Goal: Use online tool/utility: Use online tool/utility

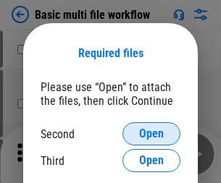
click at [151, 134] on span "Open" at bounding box center [151, 134] width 25 height 12
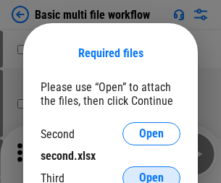
click at [151, 172] on span "Open" at bounding box center [151, 178] width 25 height 12
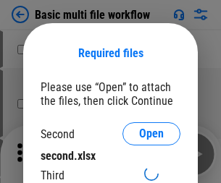
scroll to position [7, 0]
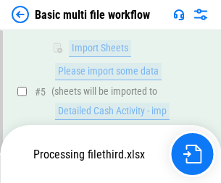
scroll to position [503, 0]
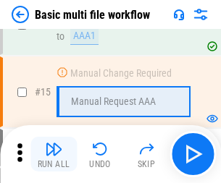
click at [54, 154] on img "button" at bounding box center [53, 148] width 17 height 17
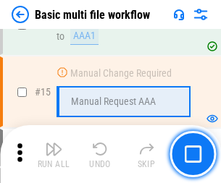
scroll to position [963, 0]
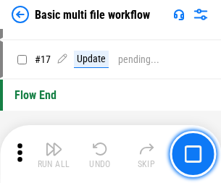
click at [54, 154] on img "button" at bounding box center [53, 148] width 17 height 17
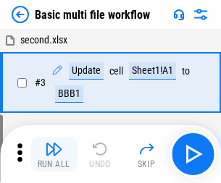
click at [54, 154] on img "button" at bounding box center [53, 148] width 17 height 17
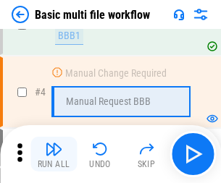
click at [54, 154] on img "button" at bounding box center [53, 148] width 17 height 17
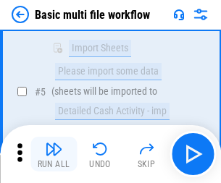
click at [54, 154] on img "button" at bounding box center [53, 148] width 17 height 17
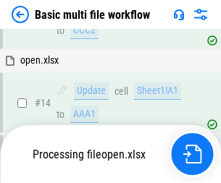
scroll to position [963, 0]
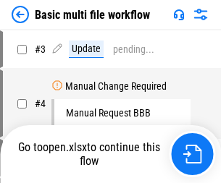
scroll to position [59, 0]
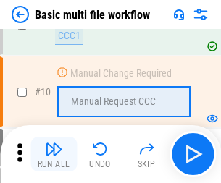
click at [54, 154] on img "button" at bounding box center [53, 148] width 17 height 17
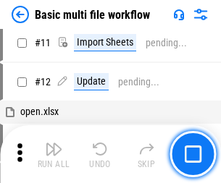
click at [54, 154] on img "button" at bounding box center [53, 148] width 17 height 17
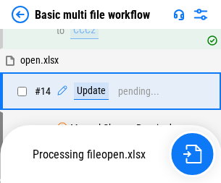
scroll to position [756, 0]
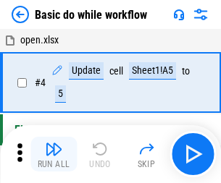
click at [54, 154] on img "button" at bounding box center [53, 148] width 17 height 17
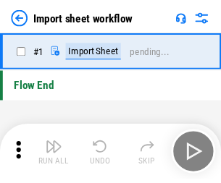
scroll to position [5, 0]
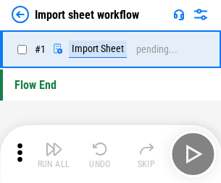
click at [54, 154] on img "button" at bounding box center [53, 148] width 17 height 17
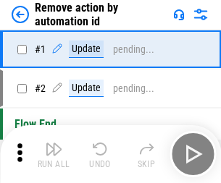
click at [54, 154] on img "button" at bounding box center [53, 148] width 17 height 17
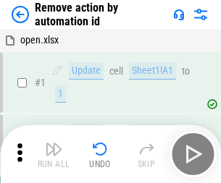
scroll to position [54, 0]
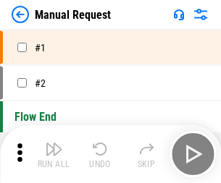
click at [54, 154] on img "button" at bounding box center [53, 148] width 17 height 17
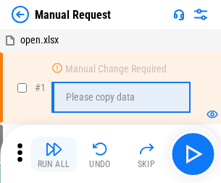
click at [54, 154] on img "button" at bounding box center [53, 148] width 17 height 17
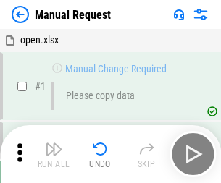
scroll to position [49, 0]
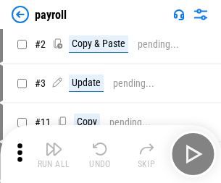
click at [54, 154] on img "button" at bounding box center [53, 148] width 17 height 17
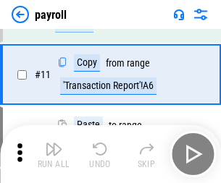
scroll to position [105, 0]
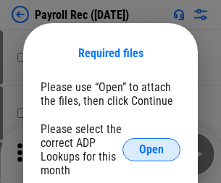
click at [151, 150] on span "Open" at bounding box center [151, 150] width 25 height 12
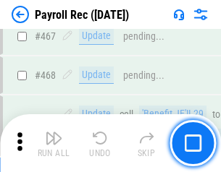
scroll to position [7708, 0]
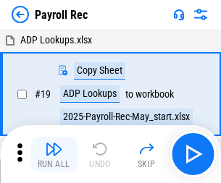
click at [54, 154] on img "button" at bounding box center [53, 148] width 17 height 17
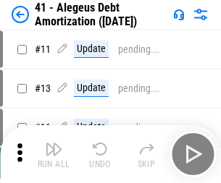
click at [54, 154] on img "button" at bounding box center [53, 148] width 17 height 17
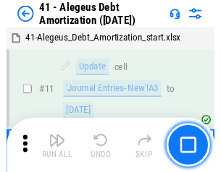
scroll to position [179, 0]
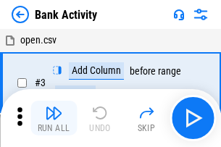
click at [54, 118] on img "button" at bounding box center [53, 112] width 17 height 17
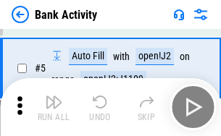
scroll to position [77, 0]
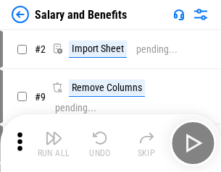
click at [54, 143] on img "button" at bounding box center [53, 137] width 17 height 17
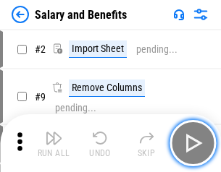
scroll to position [20, 0]
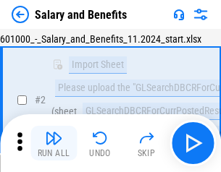
click at [54, 143] on img "button" at bounding box center [53, 137] width 17 height 17
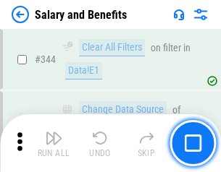
scroll to position [6772, 0]
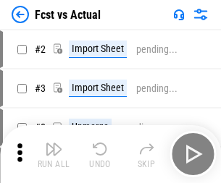
click at [54, 143] on img "button" at bounding box center [53, 148] width 17 height 17
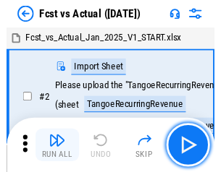
scroll to position [19, 0]
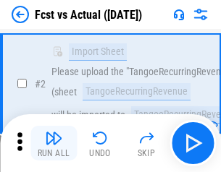
click at [54, 143] on img "button" at bounding box center [53, 137] width 17 height 17
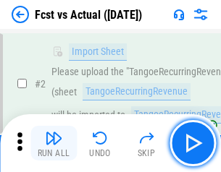
scroll to position [135, 0]
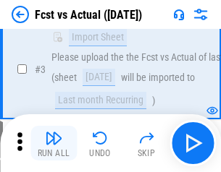
click at [54, 143] on img "button" at bounding box center [53, 137] width 17 height 17
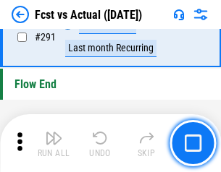
scroll to position [6845, 0]
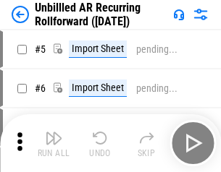
scroll to position [31, 0]
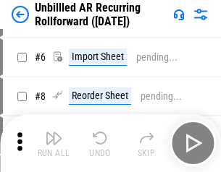
click at [54, 143] on img "button" at bounding box center [53, 137] width 17 height 17
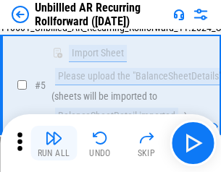
click at [54, 143] on img "button" at bounding box center [53, 137] width 17 height 17
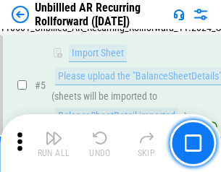
scroll to position [136, 0]
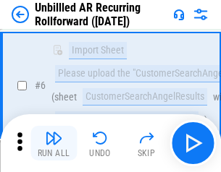
click at [54, 143] on img "button" at bounding box center [53, 137] width 17 height 17
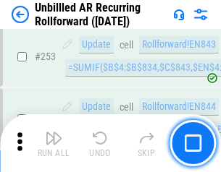
scroll to position [4912, 0]
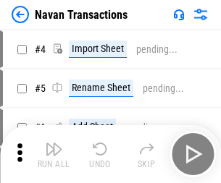
click at [54, 143] on img "button" at bounding box center [53, 148] width 17 height 17
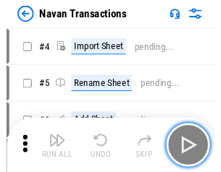
scroll to position [23, 0]
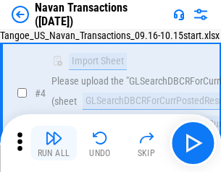
click at [54, 143] on img "button" at bounding box center [53, 137] width 17 height 17
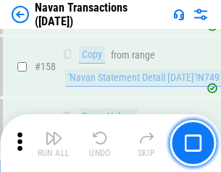
scroll to position [4689, 0]
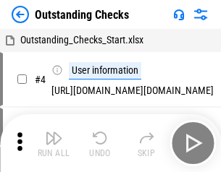
click at [54, 143] on img "button" at bounding box center [53, 137] width 17 height 17
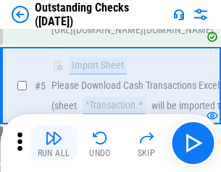
click at [54, 143] on img "button" at bounding box center [53, 137] width 17 height 17
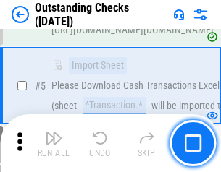
scroll to position [151, 0]
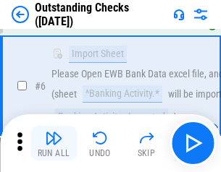
click at [54, 143] on img "button" at bounding box center [53, 137] width 17 height 17
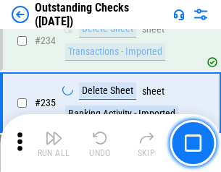
scroll to position [4392, 0]
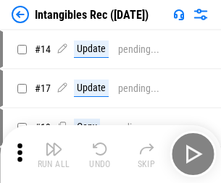
click at [54, 154] on img "button" at bounding box center [53, 148] width 17 height 17
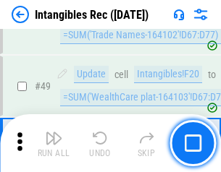
scroll to position [563, 0]
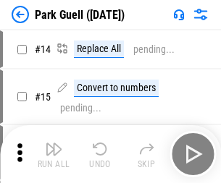
click at [54, 143] on img "button" at bounding box center [53, 148] width 17 height 17
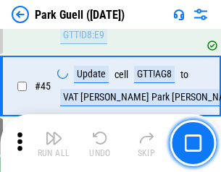
scroll to position [1809, 0]
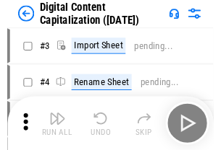
scroll to position [42, 0]
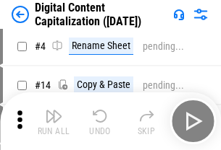
click at [54, 121] on img "button" at bounding box center [53, 116] width 17 height 17
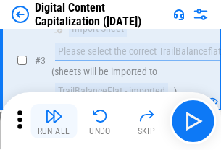
click at [54, 121] on img "button" at bounding box center [53, 116] width 17 height 17
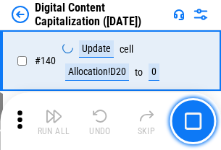
scroll to position [1534, 0]
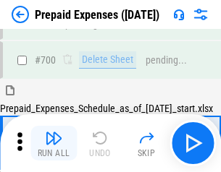
click at [54, 143] on img "button" at bounding box center [53, 137] width 17 height 17
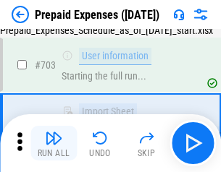
click at [54, 143] on img "button" at bounding box center [53, 137] width 17 height 17
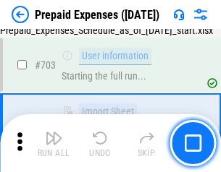
scroll to position [3977, 0]
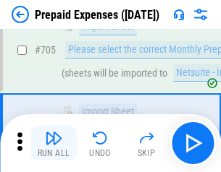
click at [54, 143] on img "button" at bounding box center [53, 137] width 17 height 17
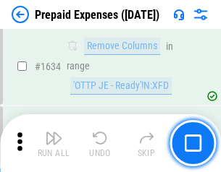
scroll to position [14081, 0]
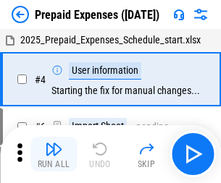
click at [54, 154] on img "button" at bounding box center [53, 148] width 17 height 17
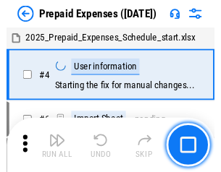
scroll to position [64, 0]
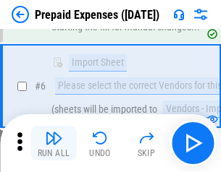
click at [54, 143] on img "button" at bounding box center [53, 137] width 17 height 17
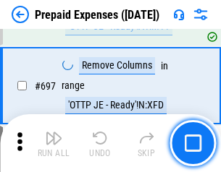
scroll to position [5036, 0]
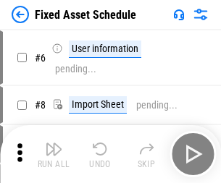
click at [54, 154] on img "button" at bounding box center [53, 148] width 17 height 17
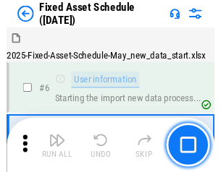
scroll to position [78, 0]
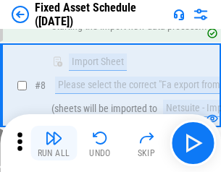
click at [54, 143] on img "button" at bounding box center [53, 137] width 17 height 17
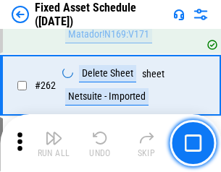
scroll to position [4609, 0]
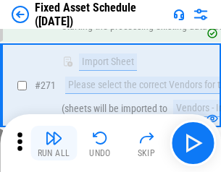
click at [54, 143] on img "button" at bounding box center [53, 137] width 17 height 17
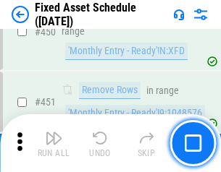
scroll to position [6465, 0]
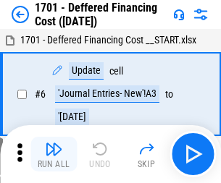
click at [54, 154] on img "button" at bounding box center [53, 148] width 17 height 17
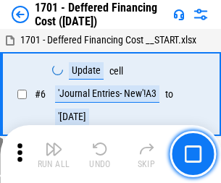
scroll to position [174, 0]
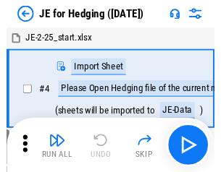
scroll to position [2, 0]
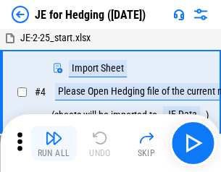
click at [54, 143] on img "button" at bounding box center [53, 137] width 17 height 17
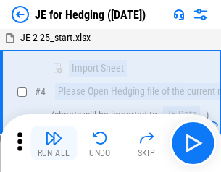
click at [54, 143] on img "button" at bounding box center [53, 137] width 17 height 17
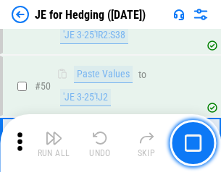
scroll to position [937, 0]
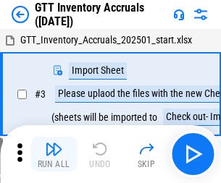
click at [54, 143] on img "button" at bounding box center [53, 148] width 17 height 17
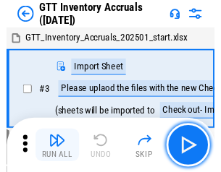
scroll to position [2, 0]
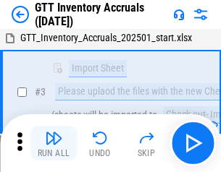
click at [54, 143] on img "button" at bounding box center [53, 137] width 17 height 17
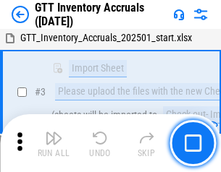
scroll to position [93, 0]
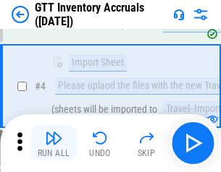
click at [54, 143] on img "button" at bounding box center [53, 137] width 17 height 17
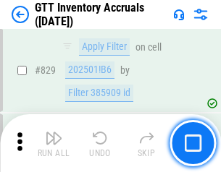
scroll to position [10978, 0]
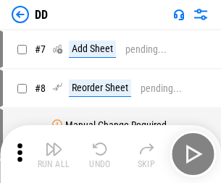
click at [54, 154] on img "button" at bounding box center [53, 148] width 17 height 17
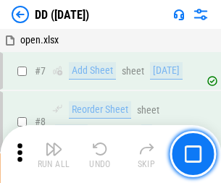
scroll to position [140, 0]
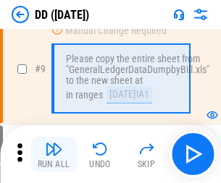
click at [54, 154] on img "button" at bounding box center [53, 148] width 17 height 17
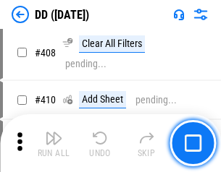
scroll to position [6471, 0]
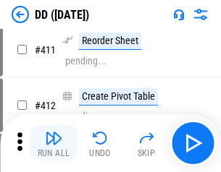
click at [54, 143] on img "button" at bounding box center [53, 137] width 17 height 17
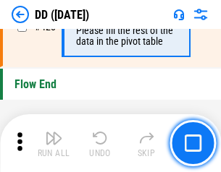
scroll to position [6922, 0]
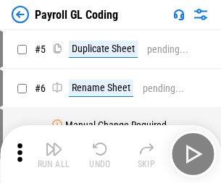
click at [54, 154] on img "button" at bounding box center [53, 148] width 17 height 17
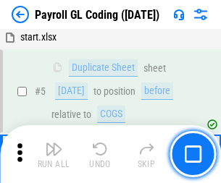
scroll to position [174, 0]
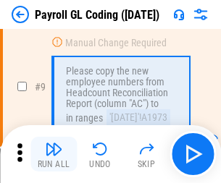
click at [54, 154] on img "button" at bounding box center [53, 148] width 17 height 17
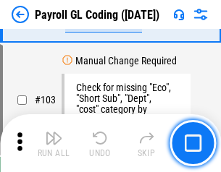
scroll to position [3393, 0]
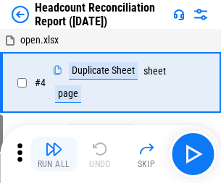
click at [54, 154] on img "button" at bounding box center [53, 148] width 17 height 17
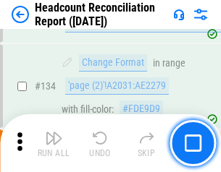
scroll to position [1738, 0]
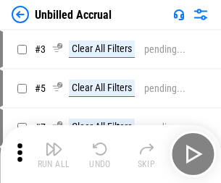
click at [54, 154] on img "button" at bounding box center [53, 148] width 17 height 17
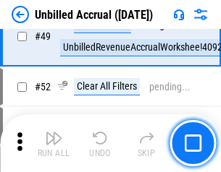
scroll to position [1312, 0]
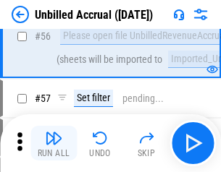
click at [54, 143] on img "button" at bounding box center [53, 137] width 17 height 17
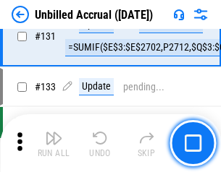
scroll to position [4308, 0]
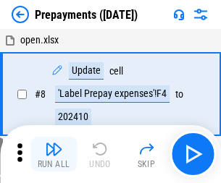
click at [54, 154] on img "button" at bounding box center [53, 148] width 17 height 17
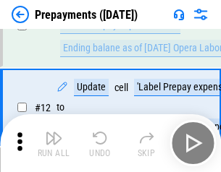
scroll to position [90, 0]
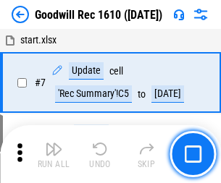
scroll to position [247, 0]
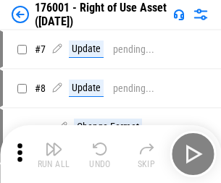
click at [54, 154] on img "button" at bounding box center [53, 148] width 17 height 17
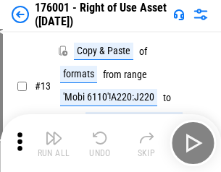
scroll to position [93, 0]
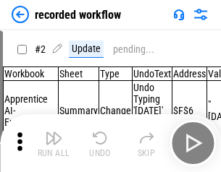
click at [54, 143] on img "button" at bounding box center [53, 137] width 17 height 17
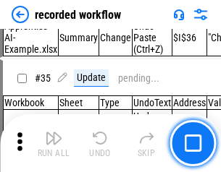
scroll to position [4521, 0]
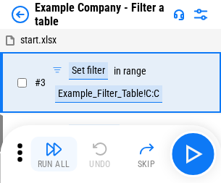
click at [54, 154] on img "button" at bounding box center [53, 148] width 17 height 17
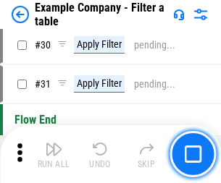
scroll to position [1323, 0]
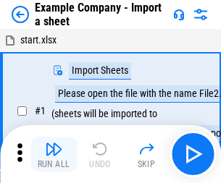
click at [54, 143] on img "button" at bounding box center [53, 148] width 17 height 17
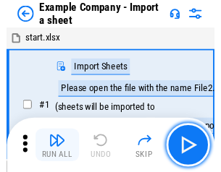
scroll to position [22, 0]
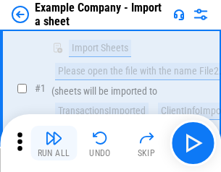
click at [54, 143] on img "button" at bounding box center [53, 137] width 17 height 17
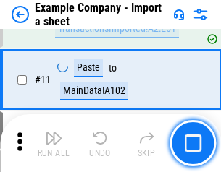
scroll to position [320, 0]
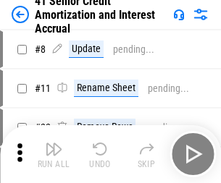
click at [54, 143] on img "button" at bounding box center [53, 148] width 17 height 17
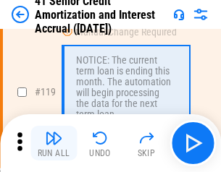
click at [54, 143] on img "button" at bounding box center [53, 137] width 17 height 17
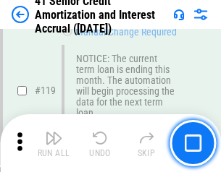
scroll to position [1365, 0]
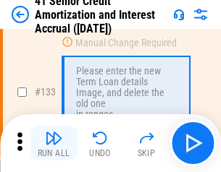
click at [54, 143] on img "button" at bounding box center [53, 137] width 17 height 17
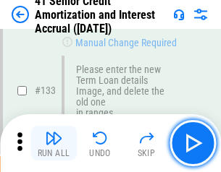
scroll to position [1511, 0]
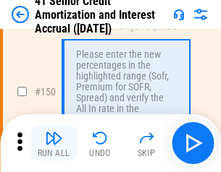
click at [54, 143] on img "button" at bounding box center [53, 137] width 17 height 17
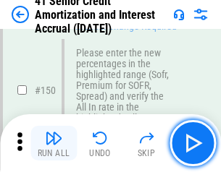
scroll to position [1663, 0]
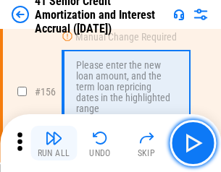
click at [54, 143] on img "button" at bounding box center [53, 137] width 17 height 17
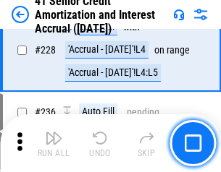
scroll to position [3239, 0]
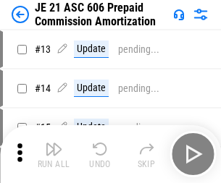
click at [54, 143] on img "button" at bounding box center [53, 148] width 17 height 17
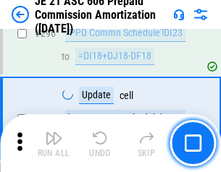
scroll to position [2661, 0]
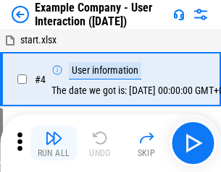
click at [54, 143] on img "button" at bounding box center [53, 137] width 17 height 17
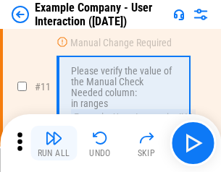
click at [54, 143] on img "button" at bounding box center [53, 137] width 17 height 17
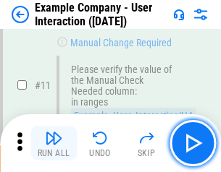
scroll to position [313, 0]
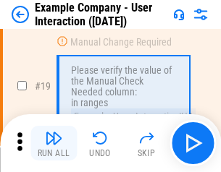
click at [54, 143] on img "button" at bounding box center [53, 137] width 17 height 17
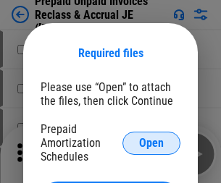
click at [151, 142] on span "Open" at bounding box center [151, 143] width 25 height 12
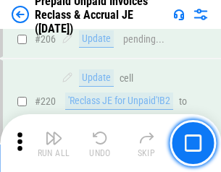
scroll to position [1874, 0]
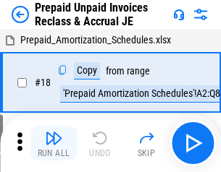
click at [54, 143] on img "button" at bounding box center [53, 137] width 17 height 17
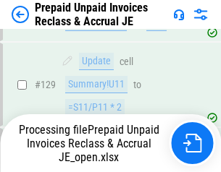
scroll to position [1801, 0]
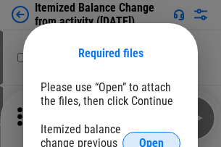
click at [151, 137] on span "Open" at bounding box center [151, 143] width 25 height 12
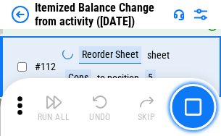
scroll to position [2419, 0]
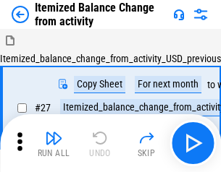
scroll to position [22, 0]
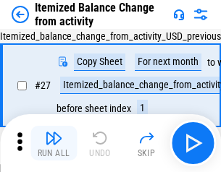
click at [54, 143] on img "button" at bounding box center [53, 137] width 17 height 17
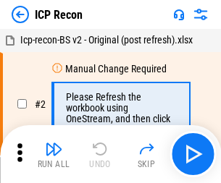
scroll to position [7, 0]
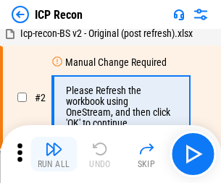
click at [54, 154] on img "button" at bounding box center [53, 148] width 17 height 17
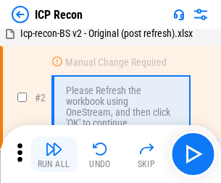
click at [54, 154] on img "button" at bounding box center [53, 148] width 17 height 17
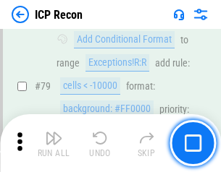
scroll to position [1417, 0]
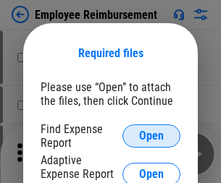
click at [151, 136] on span "Open" at bounding box center [151, 136] width 25 height 12
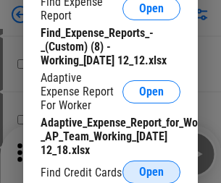
click at [151, 171] on span "Open" at bounding box center [151, 172] width 25 height 12
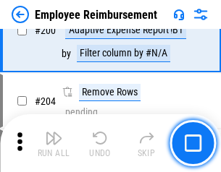
scroll to position [3567, 0]
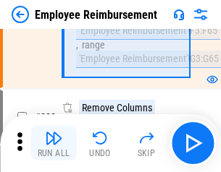
click at [54, 143] on img "button" at bounding box center [53, 137] width 17 height 17
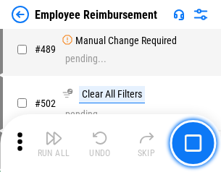
scroll to position [9053, 0]
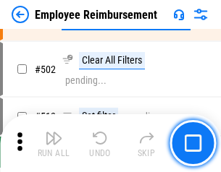
click at [54, 143] on img "button" at bounding box center [53, 137] width 17 height 17
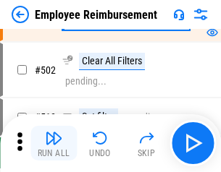
click at [54, 143] on img "button" at bounding box center [53, 137] width 17 height 17
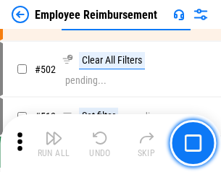
click at [54, 143] on img "button" at bounding box center [53, 137] width 17 height 17
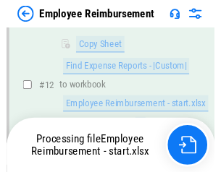
scroll to position [294, 0]
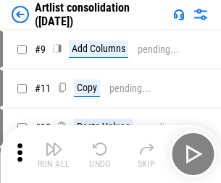
click at [54, 154] on img "button" at bounding box center [53, 148] width 17 height 17
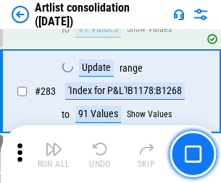
scroll to position [5981, 0]
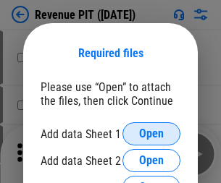
click at [151, 134] on span "Open" at bounding box center [151, 134] width 25 height 12
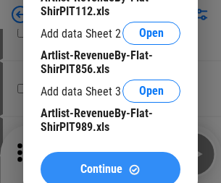
click at [110, 166] on span "Continue" at bounding box center [101, 169] width 42 height 12
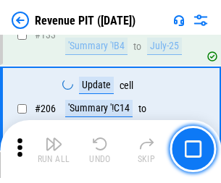
scroll to position [1469, 0]
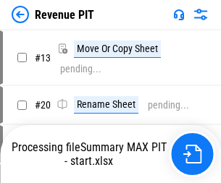
scroll to position [17, 0]
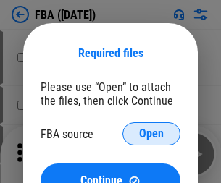
click at [151, 134] on span "Open" at bounding box center [151, 134] width 25 height 12
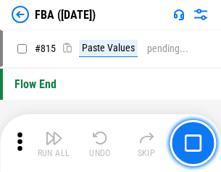
scroll to position [12947, 0]
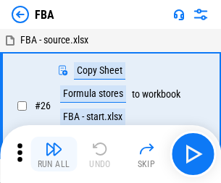
click at [54, 154] on img "button" at bounding box center [53, 148] width 17 height 17
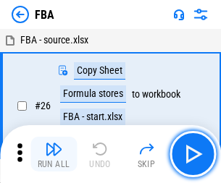
scroll to position [14, 0]
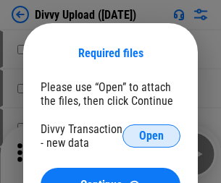
click at [151, 136] on span "Open" at bounding box center [151, 136] width 25 height 12
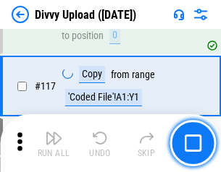
scroll to position [1224, 0]
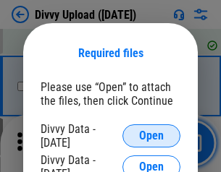
click at [151, 136] on span "Open" at bounding box center [151, 136] width 25 height 12
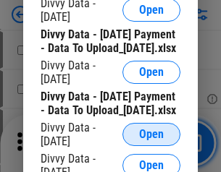
click at [151, 140] on span "Open" at bounding box center [151, 135] width 25 height 12
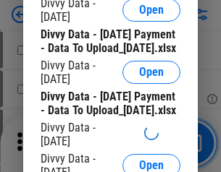
scroll to position [1352, 0]
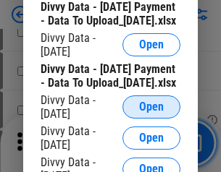
click at [151, 113] on span "Open" at bounding box center [151, 107] width 25 height 12
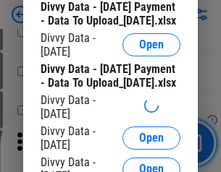
scroll to position [1503, 0]
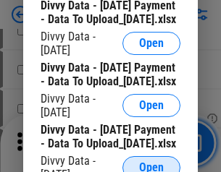
click at [151, 162] on span "Open" at bounding box center [151, 168] width 25 height 12
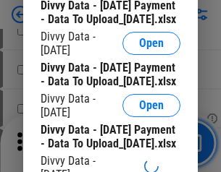
scroll to position [1654, 0]
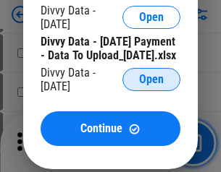
click at [151, 85] on span "Open" at bounding box center [151, 80] width 25 height 12
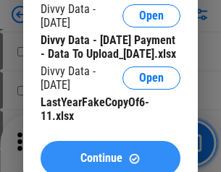
click at [110, 153] on span "Continue" at bounding box center [101, 159] width 42 height 12
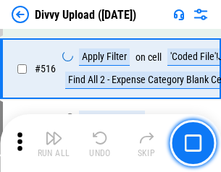
scroll to position [9074, 0]
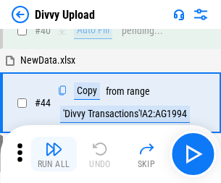
click at [54, 154] on img "button" at bounding box center [53, 148] width 17 height 17
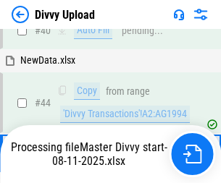
scroll to position [159, 0]
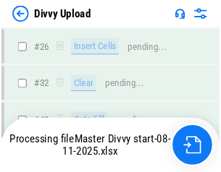
scroll to position [1224, 0]
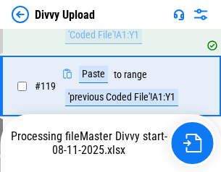
scroll to position [1357, 0]
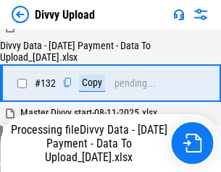
scroll to position [1748, 0]
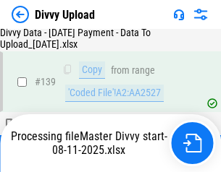
scroll to position [2067, 0]
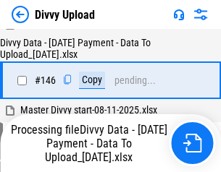
scroll to position [2386, 0]
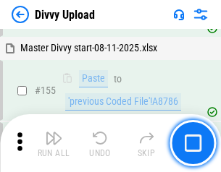
scroll to position [2940, 0]
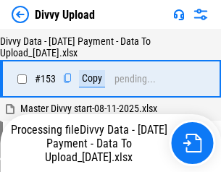
scroll to position [2705, 0]
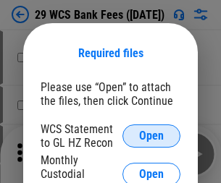
click at [151, 136] on span "Open" at bounding box center [151, 136] width 25 height 12
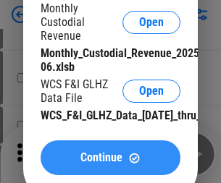
click at [110, 163] on span "Continue" at bounding box center [101, 158] width 42 height 12
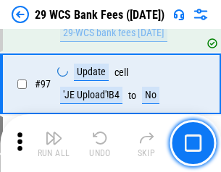
scroll to position [1409, 0]
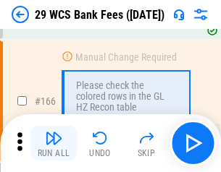
click at [54, 143] on img "button" at bounding box center [53, 137] width 17 height 17
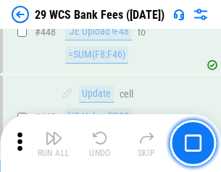
scroll to position [7003, 0]
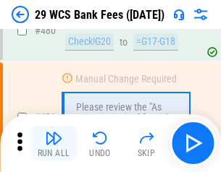
click at [54, 143] on img "button" at bounding box center [53, 137] width 17 height 17
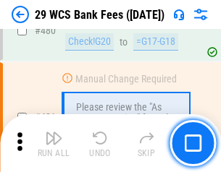
scroll to position [7457, 0]
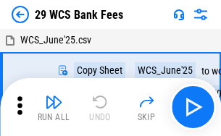
scroll to position [26, 0]
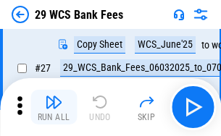
click at [54, 107] on img "button" at bounding box center [53, 101] width 17 height 17
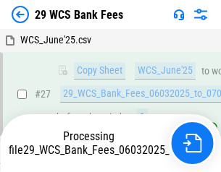
scroll to position [289, 0]
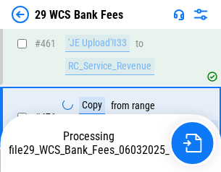
scroll to position [7357, 0]
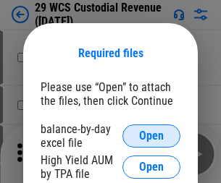
click at [151, 136] on span "Open" at bounding box center [151, 136] width 25 height 12
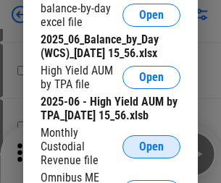
click at [151, 153] on span "Open" at bounding box center [151, 147] width 25 height 12
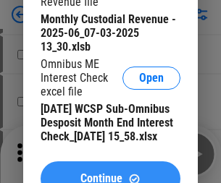
click at [110, 173] on span "Continue" at bounding box center [101, 179] width 42 height 12
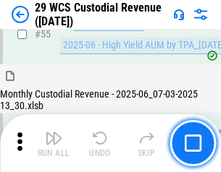
scroll to position [1084, 0]
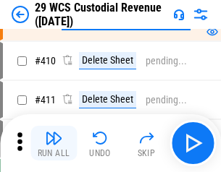
click at [54, 143] on img "button" at bounding box center [53, 137] width 17 height 17
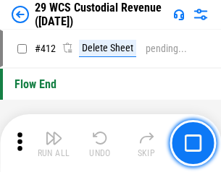
scroll to position [6907, 0]
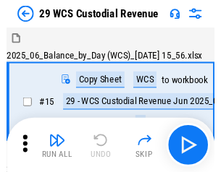
scroll to position [35, 0]
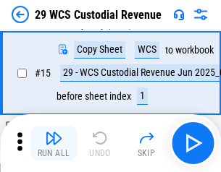
click at [54, 143] on img "button" at bounding box center [53, 137] width 17 height 17
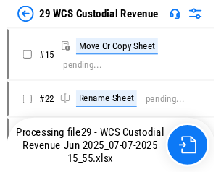
scroll to position [27, 0]
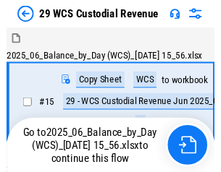
scroll to position [27, 0]
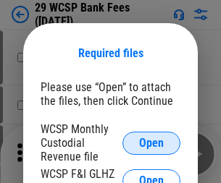
click at [151, 142] on span "Open" at bounding box center [151, 143] width 25 height 12
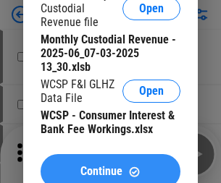
click at [110, 166] on span "Continue" at bounding box center [101, 172] width 42 height 12
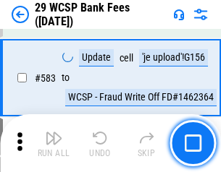
scroll to position [6650, 0]
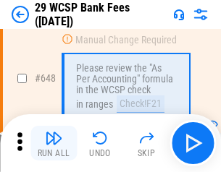
click at [54, 143] on img "button" at bounding box center [53, 137] width 17 height 17
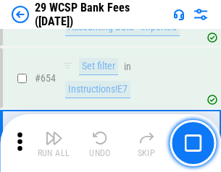
scroll to position [8180, 0]
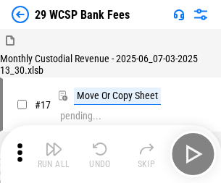
click at [54, 143] on img "button" at bounding box center [53, 148] width 17 height 17
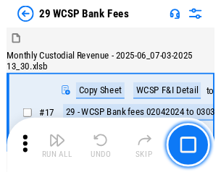
scroll to position [35, 0]
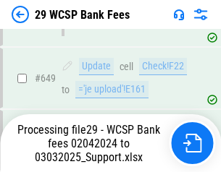
scroll to position [8164, 0]
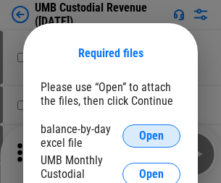
click at [151, 136] on span "Open" at bounding box center [151, 136] width 25 height 12
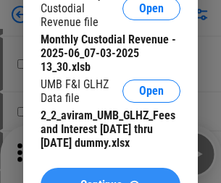
click at [110, 179] on span "Continue" at bounding box center [101, 185] width 42 height 12
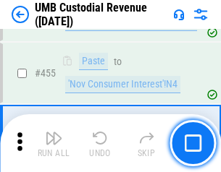
scroll to position [6172, 0]
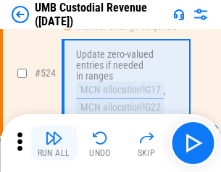
click at [54, 143] on img "button" at bounding box center [53, 137] width 17 height 17
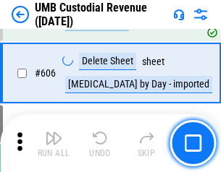
scroll to position [8348, 0]
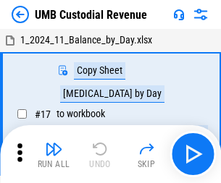
scroll to position [11, 0]
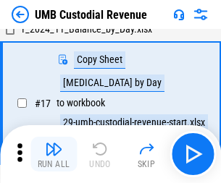
click at [54, 154] on img "button" at bounding box center [53, 148] width 17 height 17
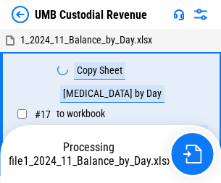
scroll to position [11, 0]
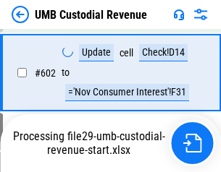
scroll to position [8253, 0]
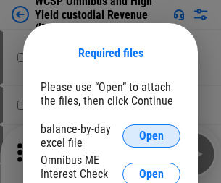
click at [151, 136] on span "Open" at bounding box center [151, 136] width 25 height 12
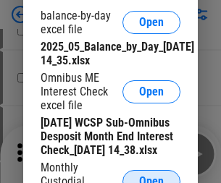
click at [151, 176] on span "Open" at bounding box center [151, 182] width 25 height 12
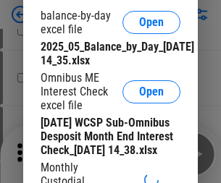
scroll to position [217, 0]
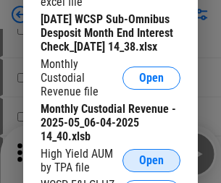
click at [151, 166] on span "Open" at bounding box center [151, 161] width 25 height 12
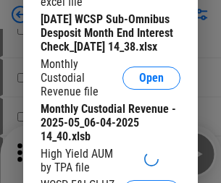
scroll to position [220, 0]
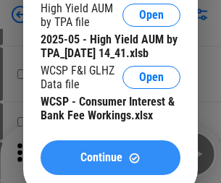
click at [110, 163] on span "Continue" at bounding box center [101, 158] width 42 height 12
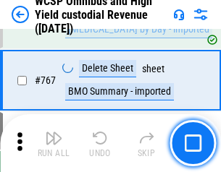
scroll to position [11785, 0]
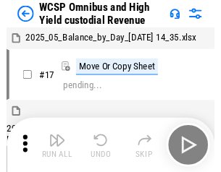
scroll to position [8, 0]
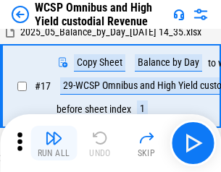
click at [54, 143] on img "button" at bounding box center [53, 137] width 17 height 17
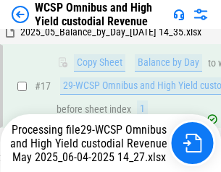
scroll to position [227, 0]
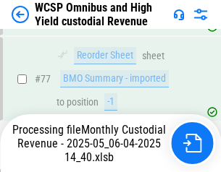
scroll to position [1410, 0]
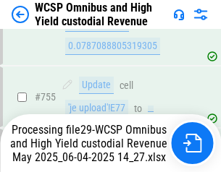
scroll to position [11689, 0]
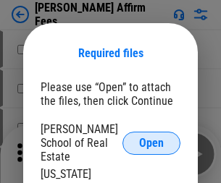
click at [151, 137] on span "Open" at bounding box center [151, 143] width 25 height 12
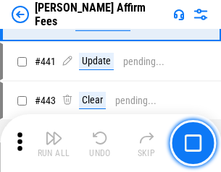
scroll to position [3327, 0]
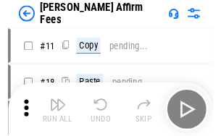
scroll to position [14, 0]
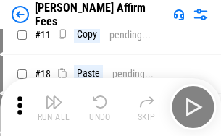
click at [54, 107] on img "button" at bounding box center [53, 101] width 17 height 17
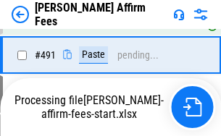
scroll to position [3877, 0]
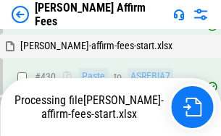
scroll to position [3345, 0]
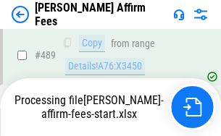
scroll to position [3877, 0]
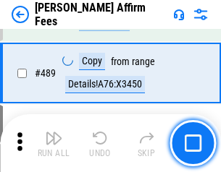
scroll to position [3775, 0]
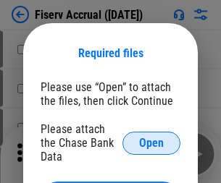
click at [151, 137] on span "Open" at bounding box center [151, 143] width 25 height 12
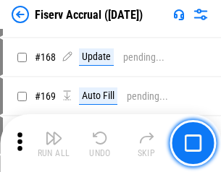
scroll to position [2944, 0]
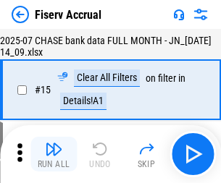
click at [54, 154] on img "button" at bounding box center [53, 148] width 17 height 17
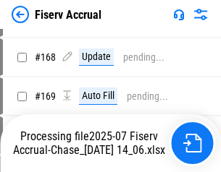
scroll to position [3626, 0]
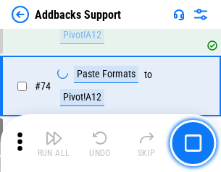
scroll to position [1053, 0]
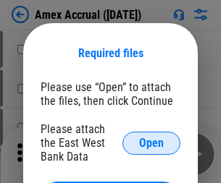
click at [151, 142] on span "Open" at bounding box center [151, 143] width 25 height 12
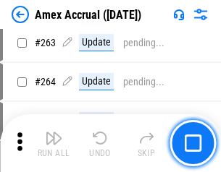
scroll to position [3869, 0]
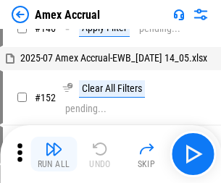
click at [54, 154] on img "button" at bounding box center [53, 148] width 17 height 17
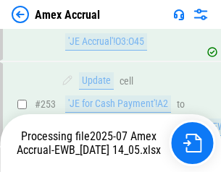
scroll to position [4219, 0]
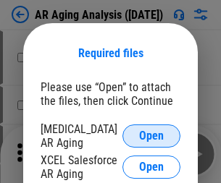
click at [151, 134] on span "Open" at bounding box center [151, 136] width 25 height 12
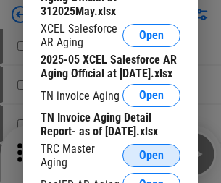
click at [151, 151] on span "Open" at bounding box center [151, 156] width 25 height 12
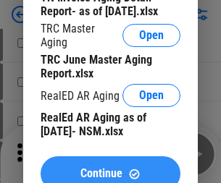
click at [110, 168] on span "Continue" at bounding box center [101, 174] width 42 height 12
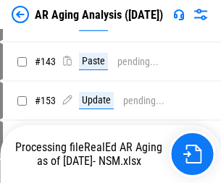
scroll to position [14, 0]
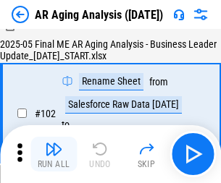
click at [54, 154] on img "button" at bounding box center [53, 148] width 17 height 17
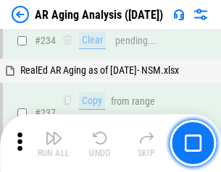
scroll to position [2242, 0]
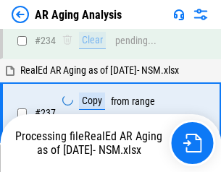
scroll to position [2285, 0]
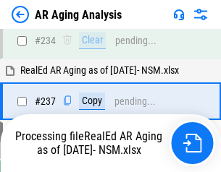
scroll to position [2225, 0]
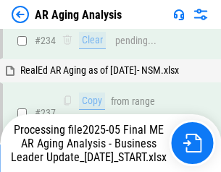
scroll to position [2225, 0]
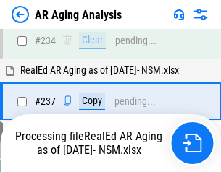
scroll to position [2285, 0]
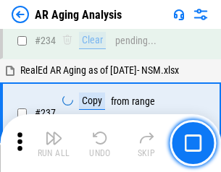
scroll to position [2225, 0]
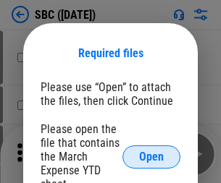
click at [151, 156] on span "Open" at bounding box center [151, 157] width 25 height 12
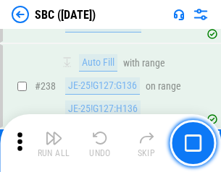
scroll to position [2735, 0]
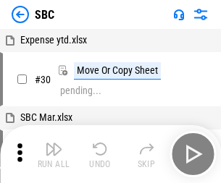
scroll to position [14, 0]
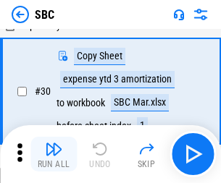
click at [54, 154] on img "button" at bounding box center [53, 148] width 17 height 17
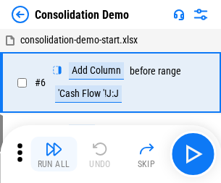
click at [54, 154] on img "button" at bounding box center [53, 148] width 17 height 17
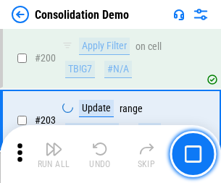
scroll to position [4535, 0]
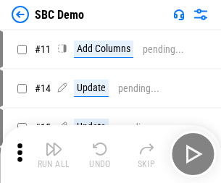
click at [54, 154] on img "button" at bounding box center [53, 148] width 17 height 17
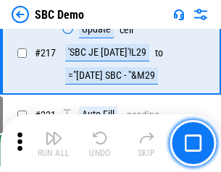
scroll to position [3570, 0]
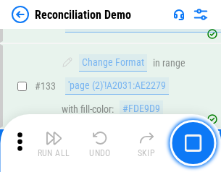
scroll to position [1718, 0]
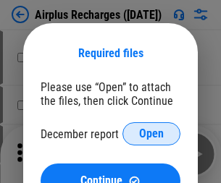
click at [151, 134] on span "Open" at bounding box center [151, 134] width 25 height 12
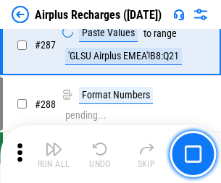
scroll to position [5221, 0]
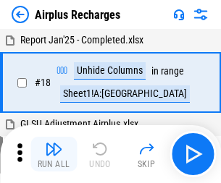
click at [54, 154] on img "button" at bounding box center [53, 148] width 17 height 17
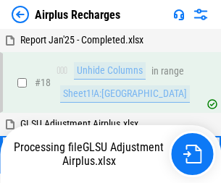
scroll to position [64, 0]
